Goal: Task Accomplishment & Management: Use online tool/utility

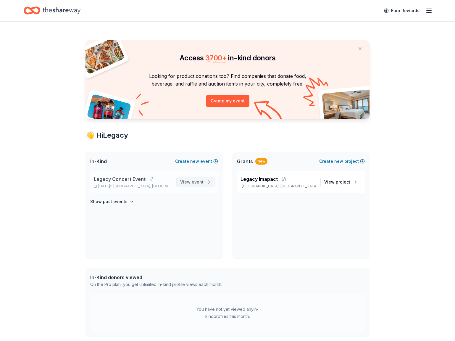
click at [193, 182] on span "event" at bounding box center [198, 181] width 12 height 5
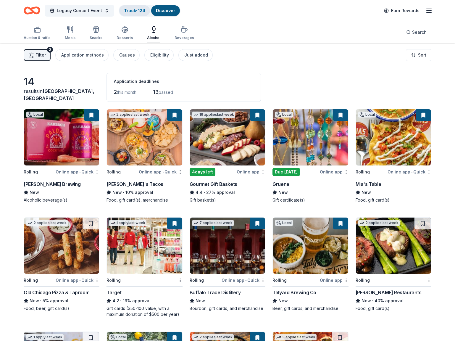
click at [138, 11] on link "Track · 124" at bounding box center [134, 10] width 21 height 5
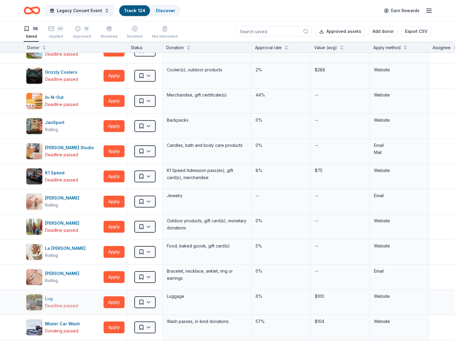
scroll to position [444, 0]
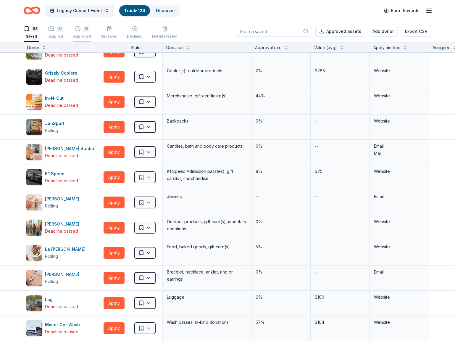
click at [83, 34] on div "Approved" at bounding box center [82, 36] width 18 height 5
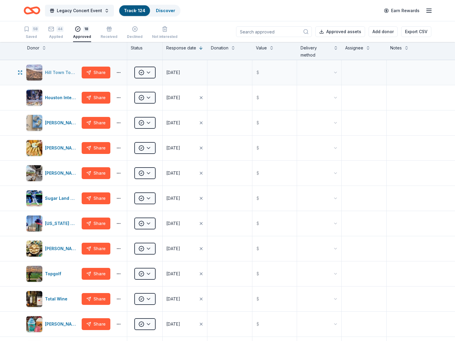
click at [36, 70] on img "button" at bounding box center [34, 73] width 16 height 16
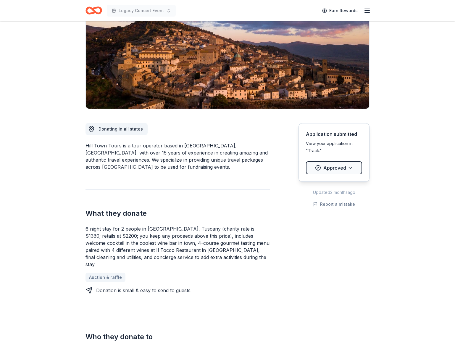
scroll to position [71, 0]
drag, startPoint x: 86, startPoint y: 221, endPoint x: 139, endPoint y: 222, distance: 52.7
click at [139, 225] on div "6 night stay for 2 people in [GEOGRAPHIC_DATA], Tuscany (charity rate is $1380;…" at bounding box center [178, 246] width 185 height 43
click at [86, 225] on div "6 night stay for 2 people in [GEOGRAPHIC_DATA], Tuscany (charity rate is $1380;…" at bounding box center [178, 246] width 185 height 43
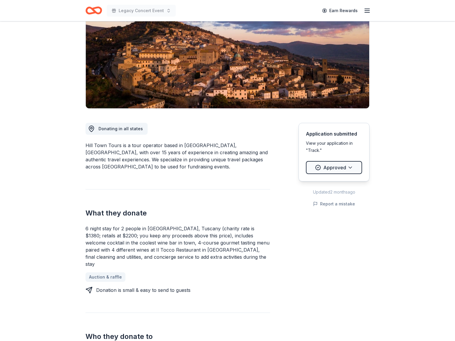
drag, startPoint x: 86, startPoint y: 221, endPoint x: 184, endPoint y: 252, distance: 102.4
click at [184, 252] on div "6 night stay for 2 people in [GEOGRAPHIC_DATA], Tuscany (charity rate is $1380;…" at bounding box center [178, 246] width 185 height 43
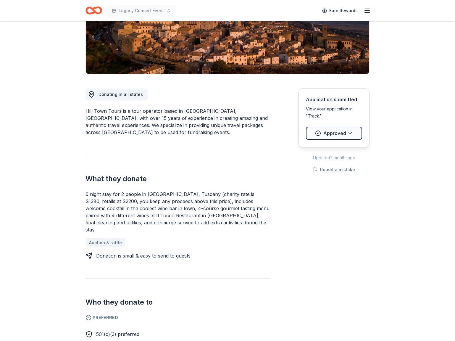
scroll to position [106, 0]
click at [177, 218] on div "6 night stay for 2 people in [GEOGRAPHIC_DATA], Tuscany (charity rate is $1380;…" at bounding box center [178, 211] width 185 height 43
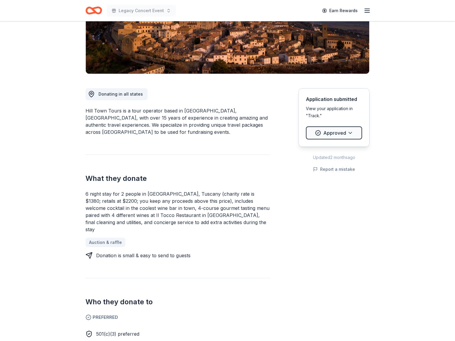
click at [177, 218] on div "6 night stay for 2 people in [GEOGRAPHIC_DATA], Tuscany (charity rate is $1380;…" at bounding box center [178, 211] width 185 height 43
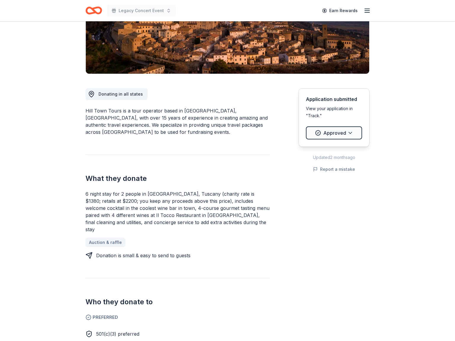
click at [177, 218] on div "6 night stay for 2 people in [GEOGRAPHIC_DATA], Tuscany (charity rate is $1380;…" at bounding box center [178, 211] width 185 height 43
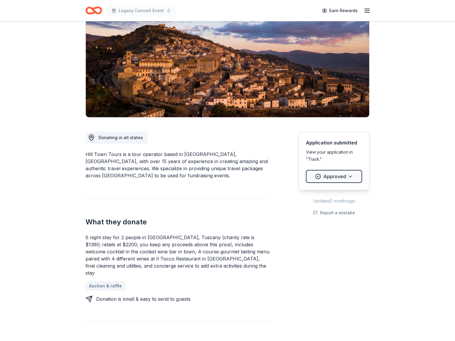
scroll to position [77, 0]
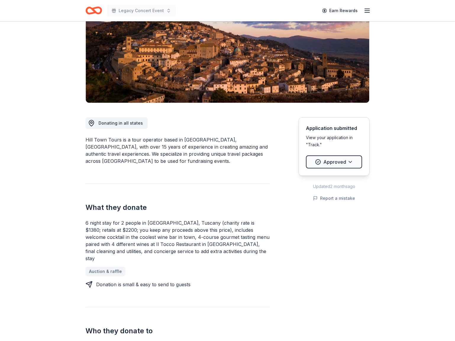
click at [125, 219] on div "6 night stay for 2 people in [GEOGRAPHIC_DATA], Tuscany (charity rate is $1380;…" at bounding box center [178, 240] width 185 height 43
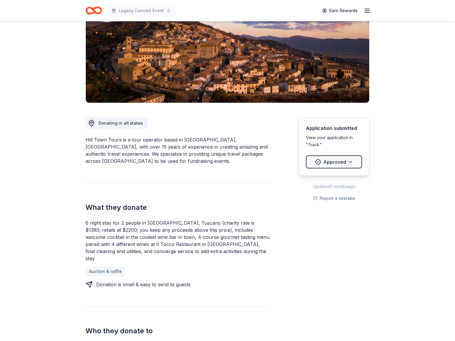
click at [125, 219] on div "6 night stay for 2 people in [GEOGRAPHIC_DATA], Tuscany (charity rate is $1380;…" at bounding box center [178, 240] width 185 height 43
